Goal: Entertainment & Leisure: Consume media (video, audio)

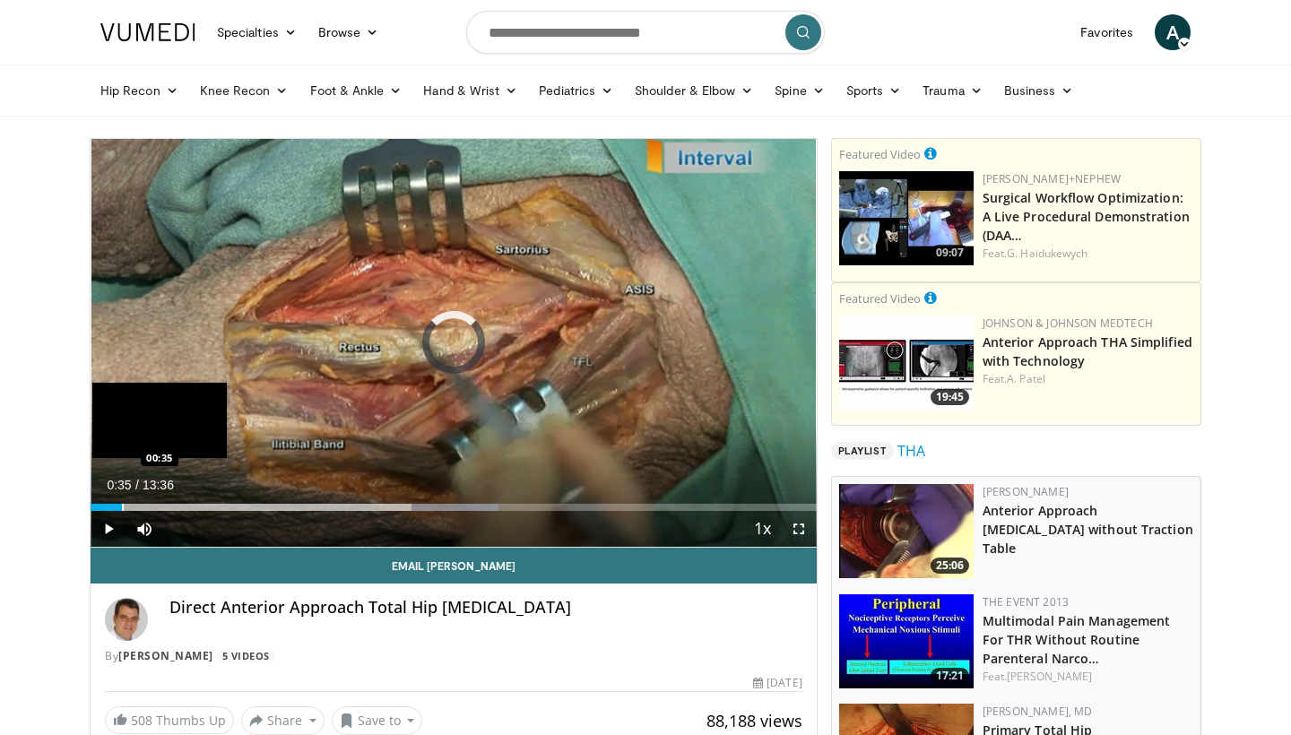
click at [122, 504] on div "Progress Bar" at bounding box center [123, 507] width 2 height 7
click at [105, 508] on div "Progress Bar" at bounding box center [106, 507] width 2 height 7
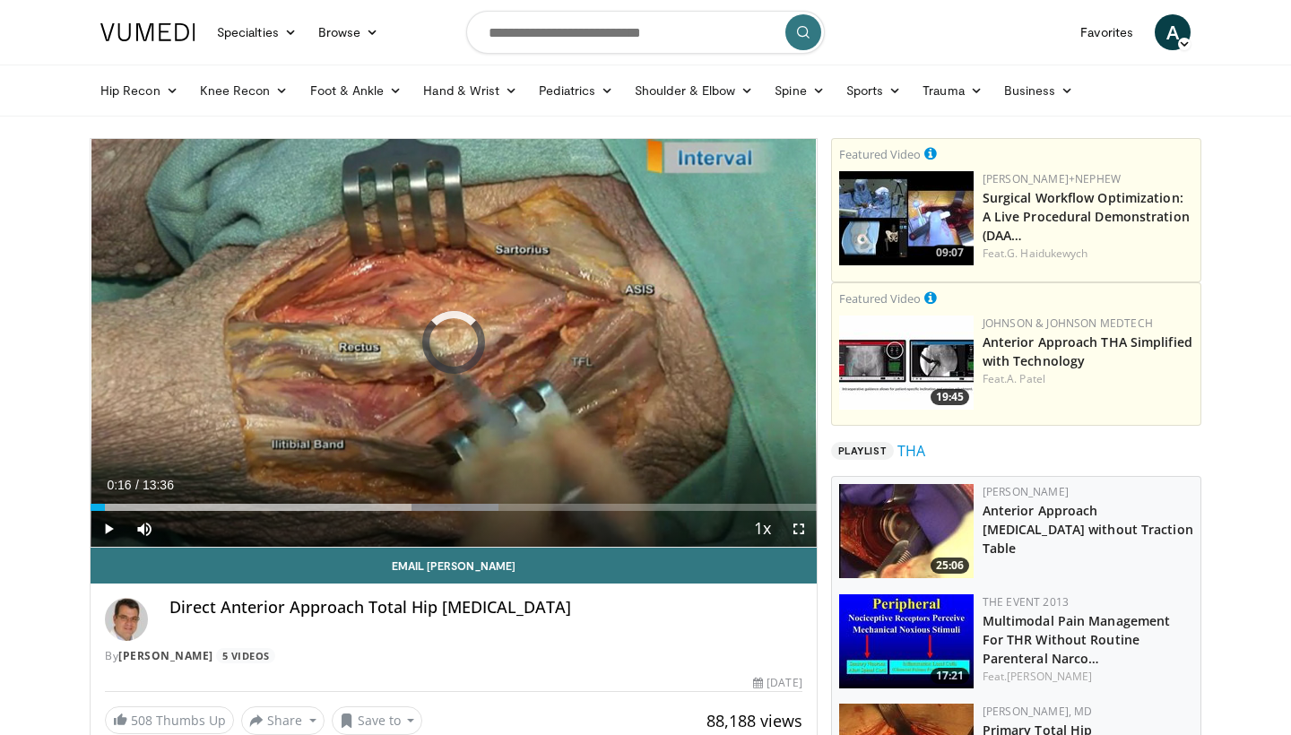
click at [108, 532] on span "Video Player" at bounding box center [109, 529] width 36 height 36
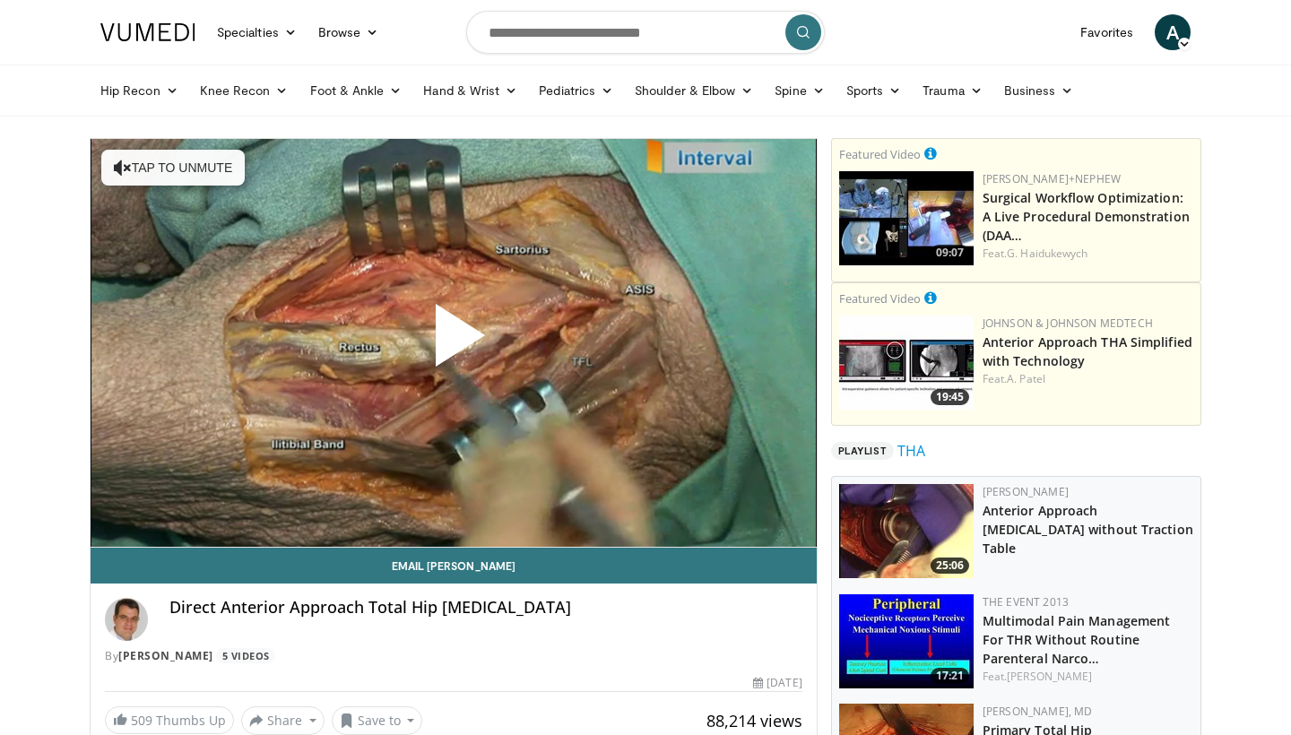
click at [454, 342] on span "Video Player" at bounding box center [454, 342] width 0 height 0
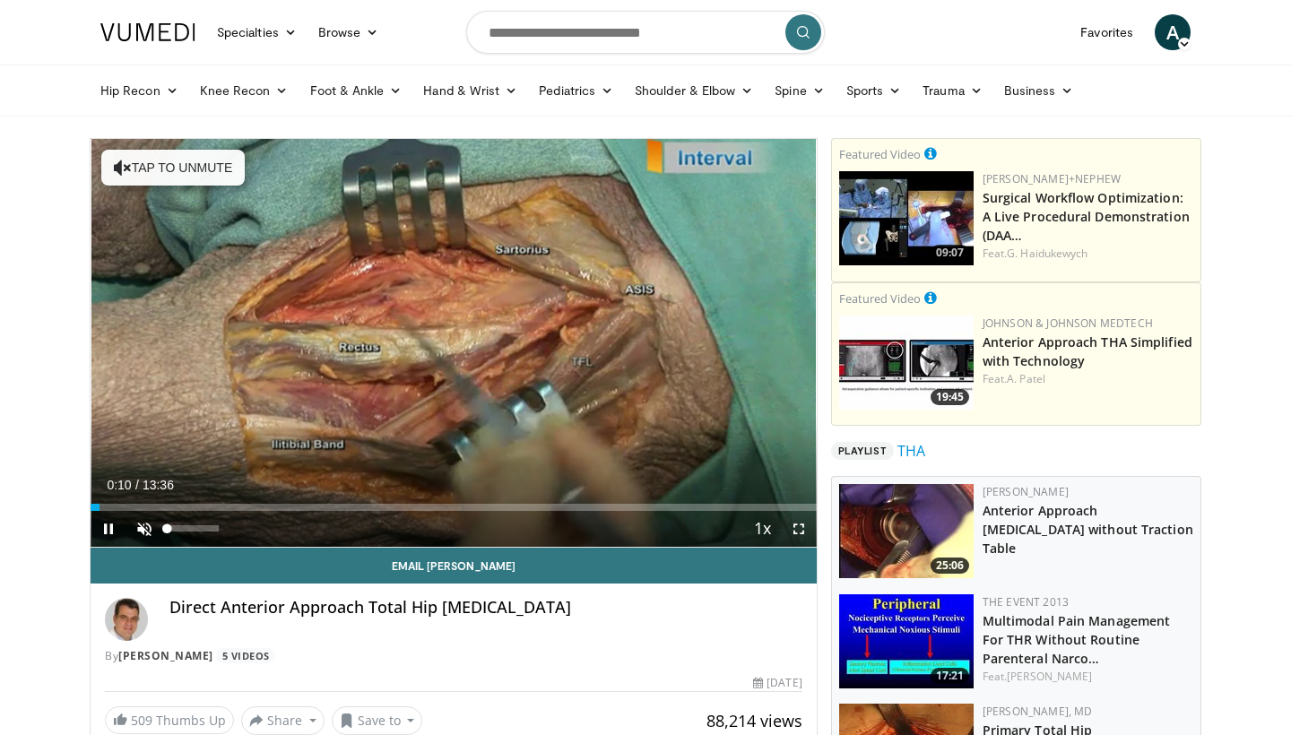
click at [151, 525] on span "Video Player" at bounding box center [144, 529] width 36 height 36
click at [110, 529] on span "Video Player" at bounding box center [109, 529] width 36 height 36
click at [108, 534] on span "Video Player" at bounding box center [109, 529] width 36 height 36
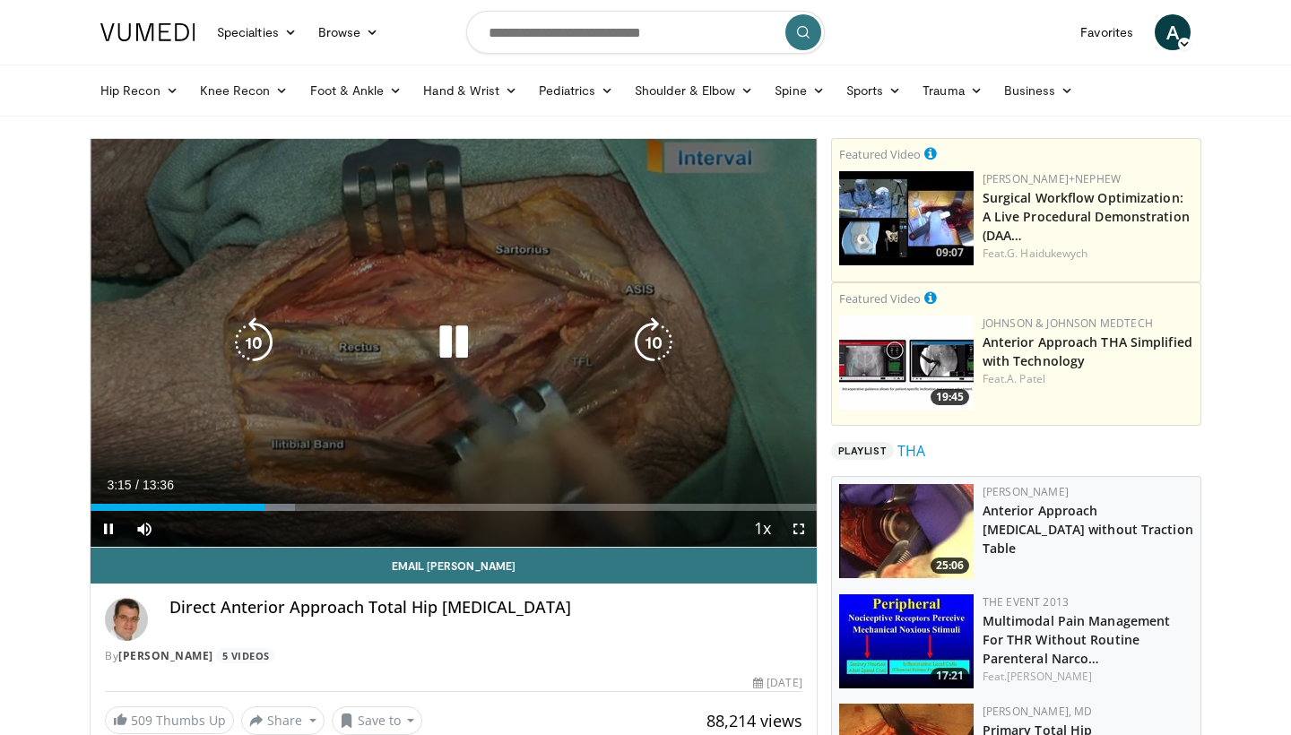
click at [250, 342] on icon "Video Player" at bounding box center [254, 342] width 50 height 50
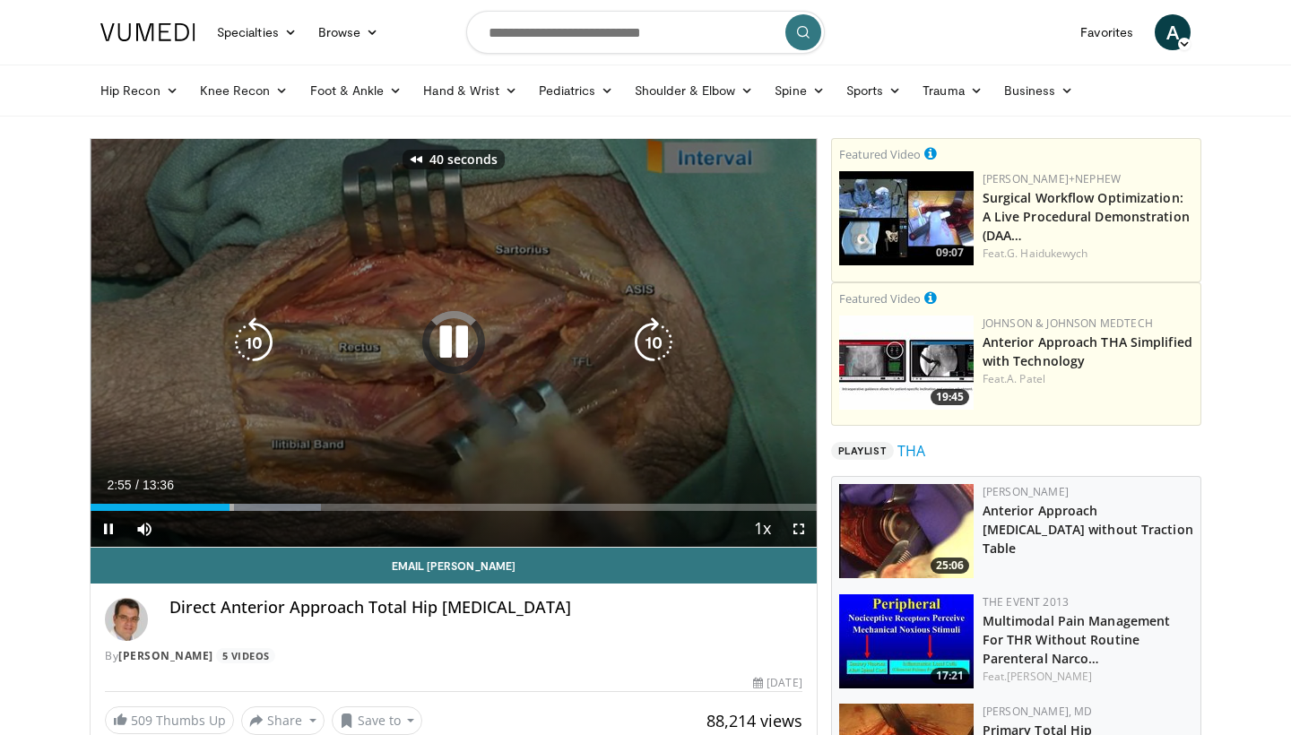
click at [250, 342] on icon "Video Player" at bounding box center [254, 342] width 50 height 50
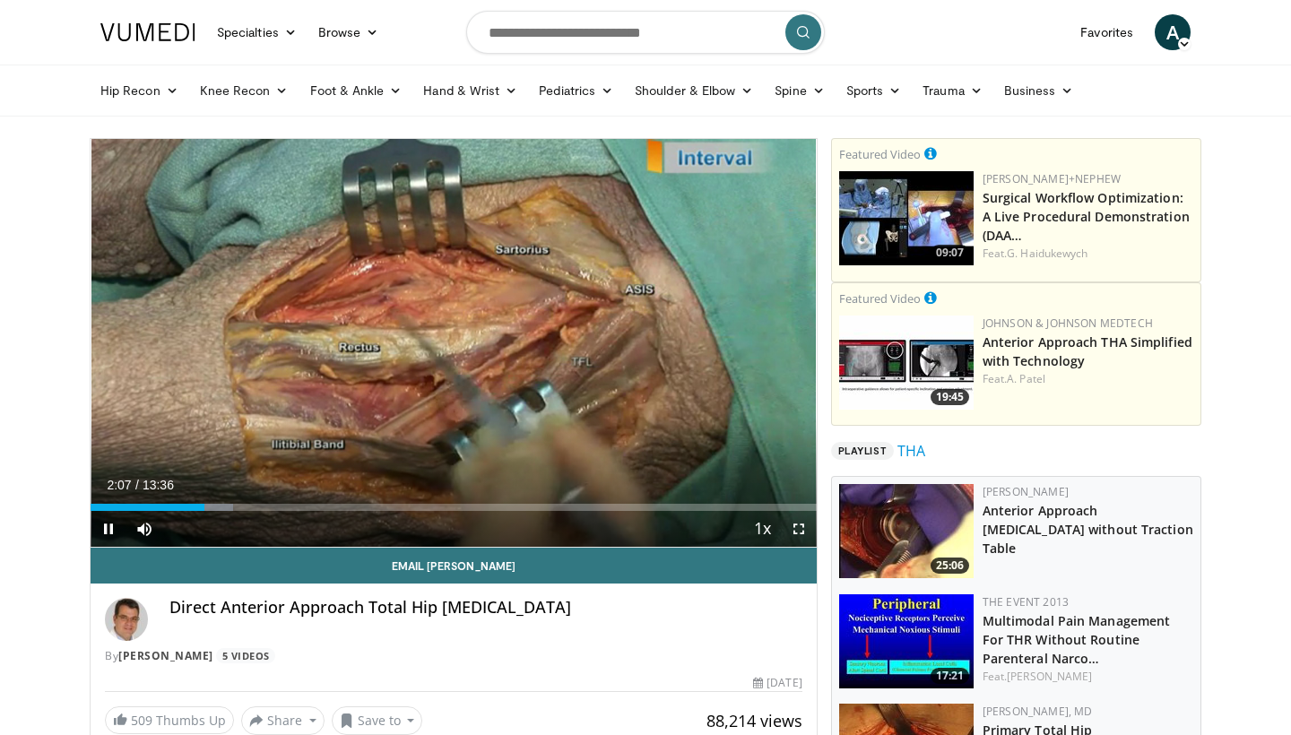
click at [681, 480] on div "Current Time 2:07 / Duration 13:36" at bounding box center [454, 485] width 726 height 16
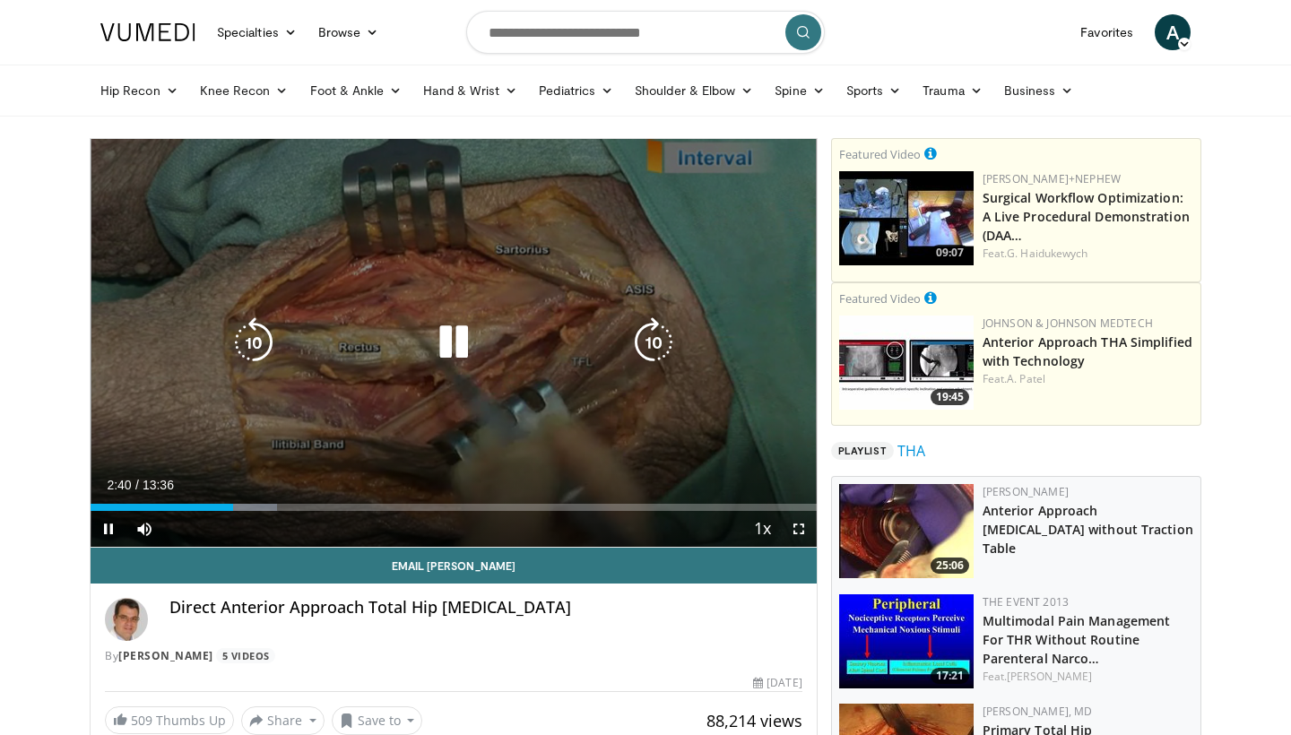
click at [656, 350] on icon "Video Player" at bounding box center [653, 342] width 50 height 50
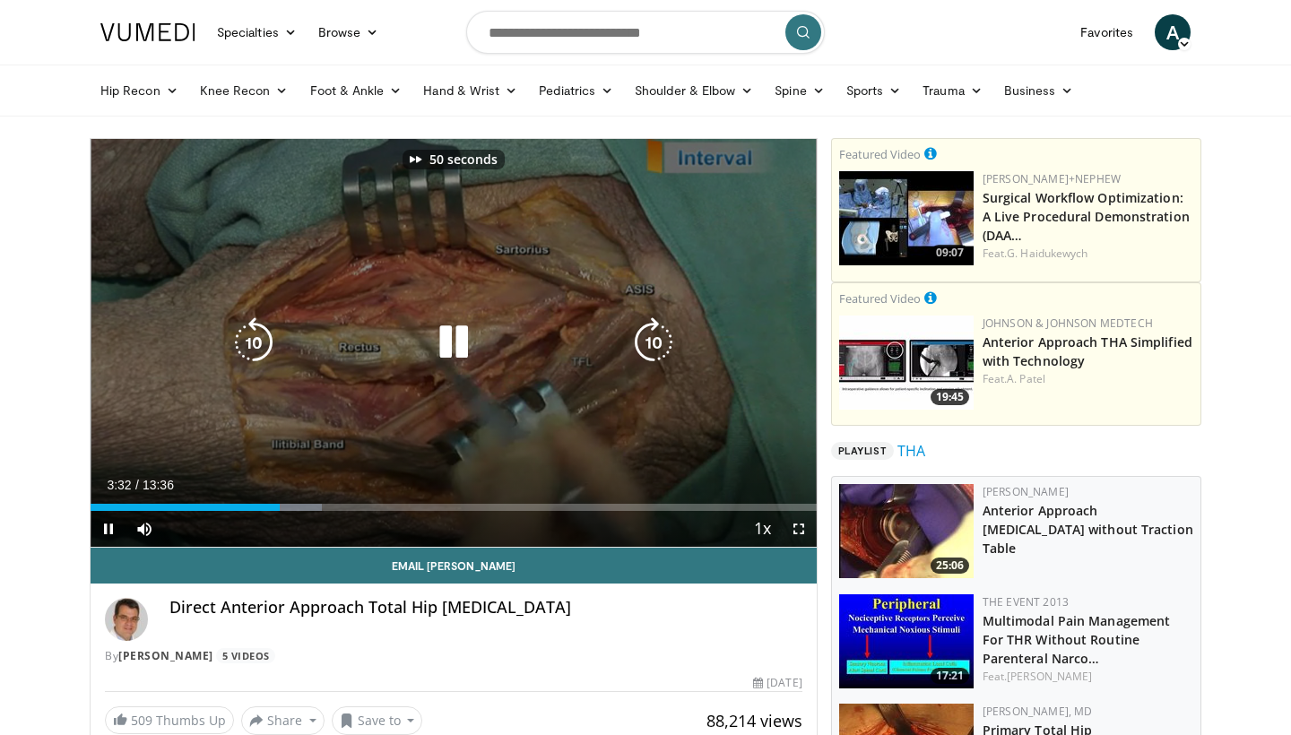
click at [656, 350] on icon "Video Player" at bounding box center [653, 342] width 50 height 50
click at [252, 344] on icon "Video Player" at bounding box center [254, 342] width 50 height 50
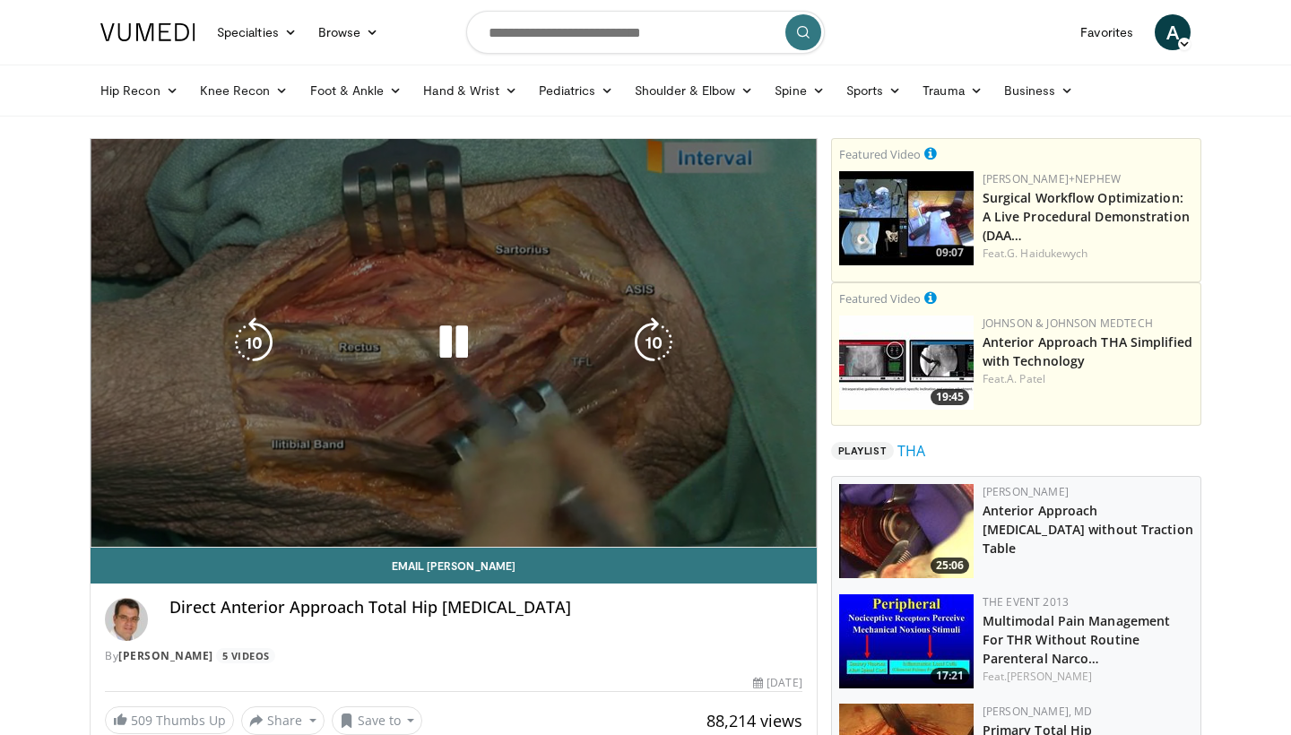
click at [252, 344] on icon "Video Player" at bounding box center [254, 342] width 50 height 50
